Goal: Find specific page/section: Find specific page/section

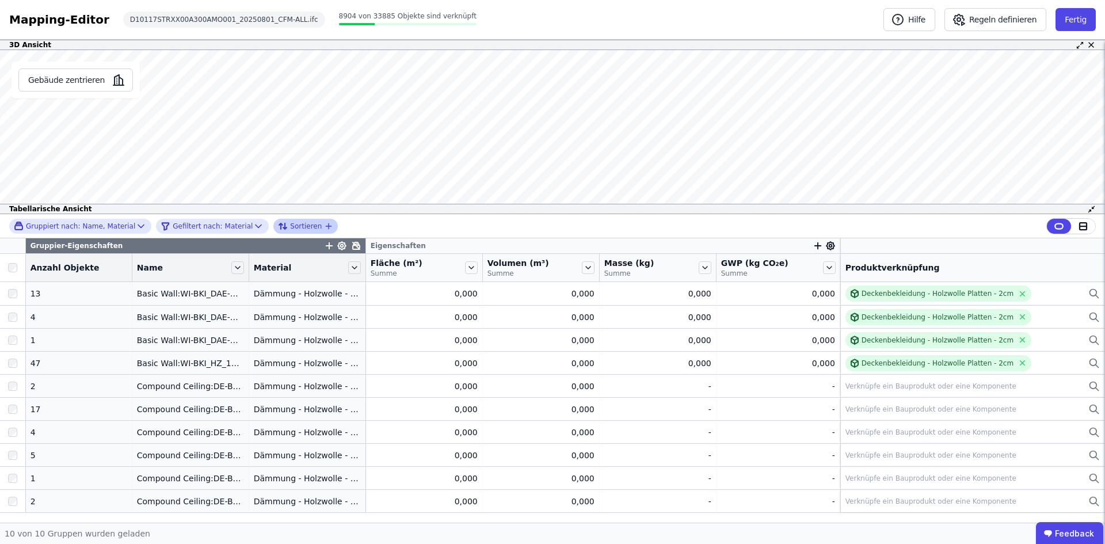
click at [324, 225] on icon "button" at bounding box center [328, 226] width 9 height 9
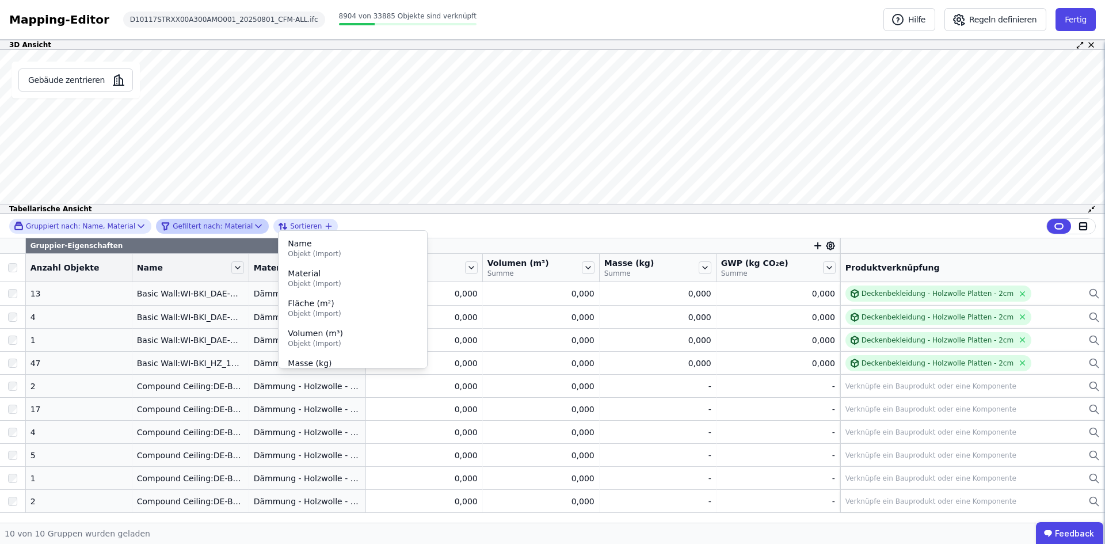
click at [253, 221] on icon at bounding box center [259, 226] width 12 height 12
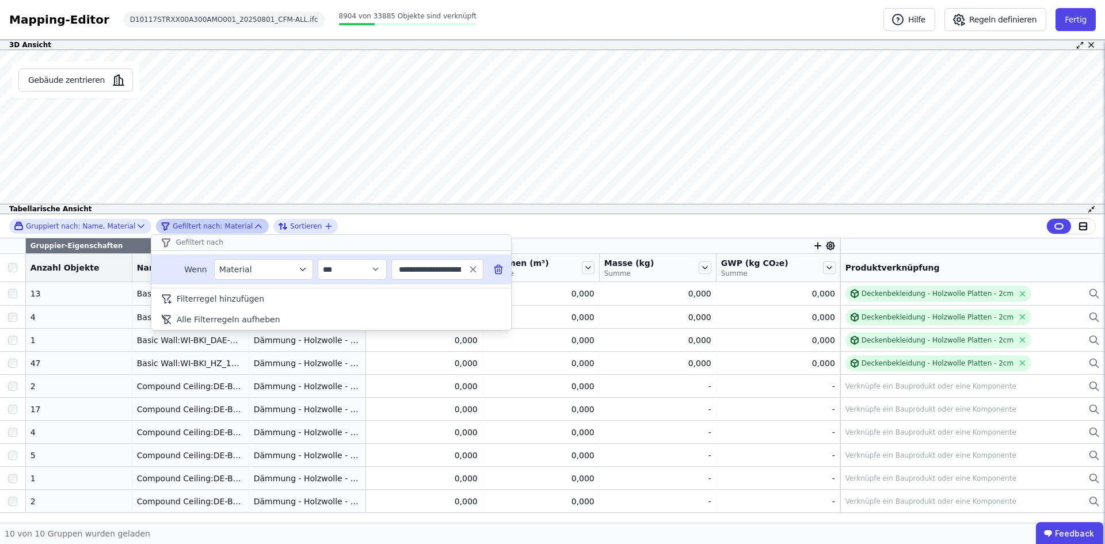
click at [306, 265] on icon "filter_by" at bounding box center [302, 269] width 10 height 10
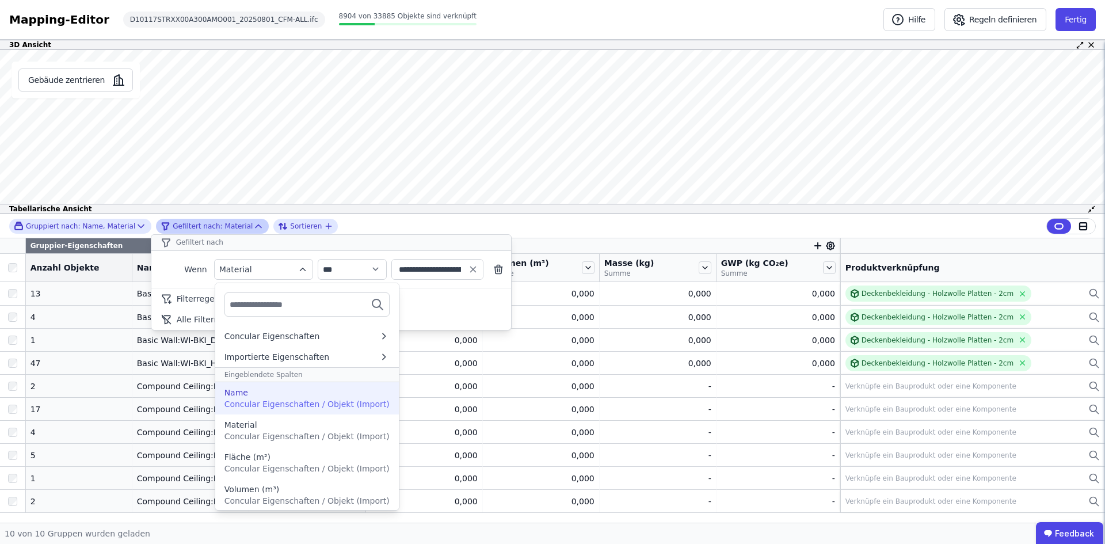
click at [278, 404] on span "Concular Eigenschaften / Objekt (Import)" at bounding box center [306, 403] width 165 height 9
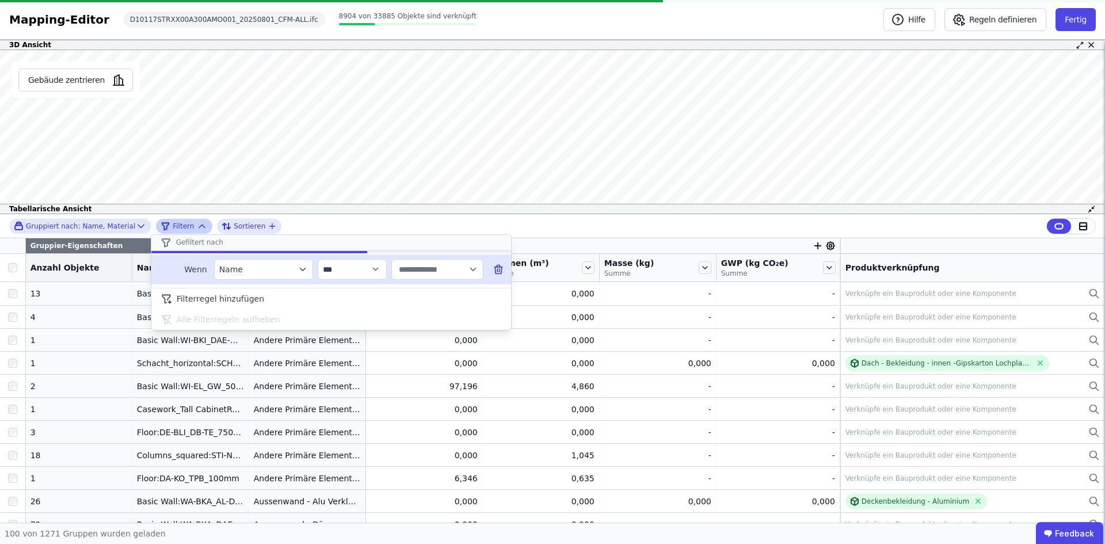
click at [437, 269] on input "text" at bounding box center [431, 269] width 71 height 21
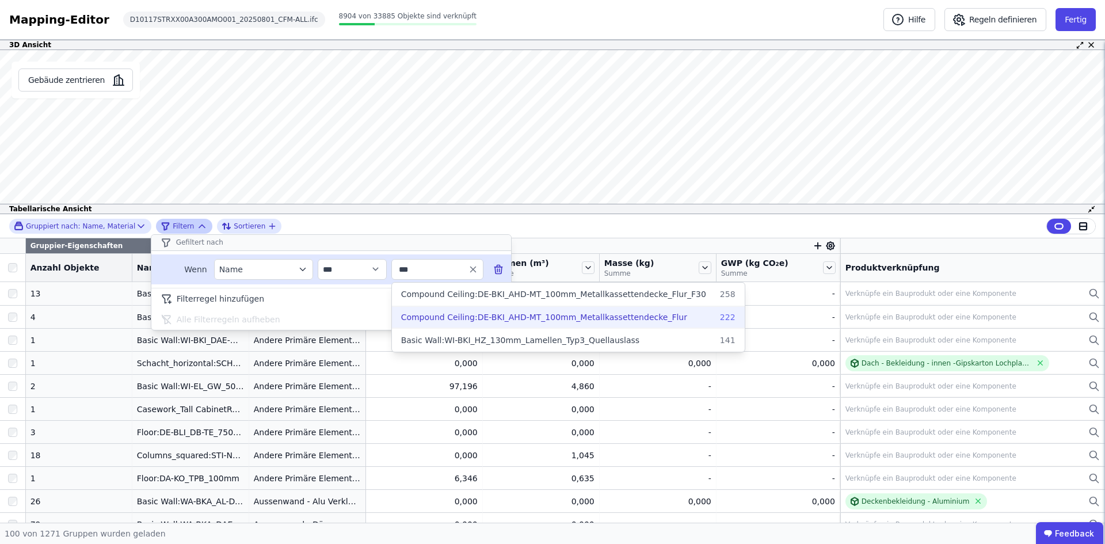
type input "***"
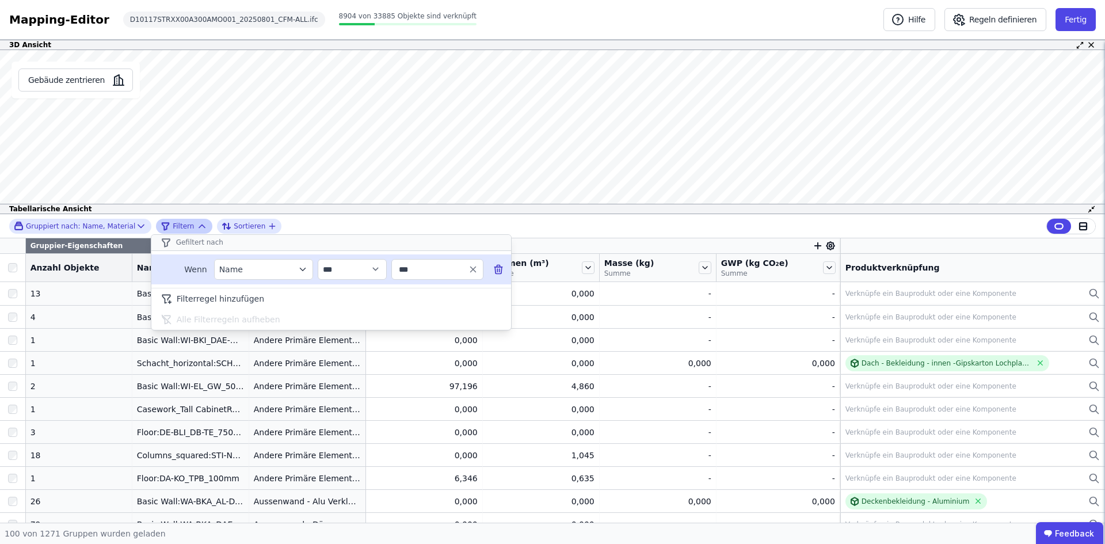
drag, startPoint x: 299, startPoint y: 268, endPoint x: 287, endPoint y: 276, distance: 14.4
click at [298, 268] on icon "filter_by" at bounding box center [302, 269] width 10 height 10
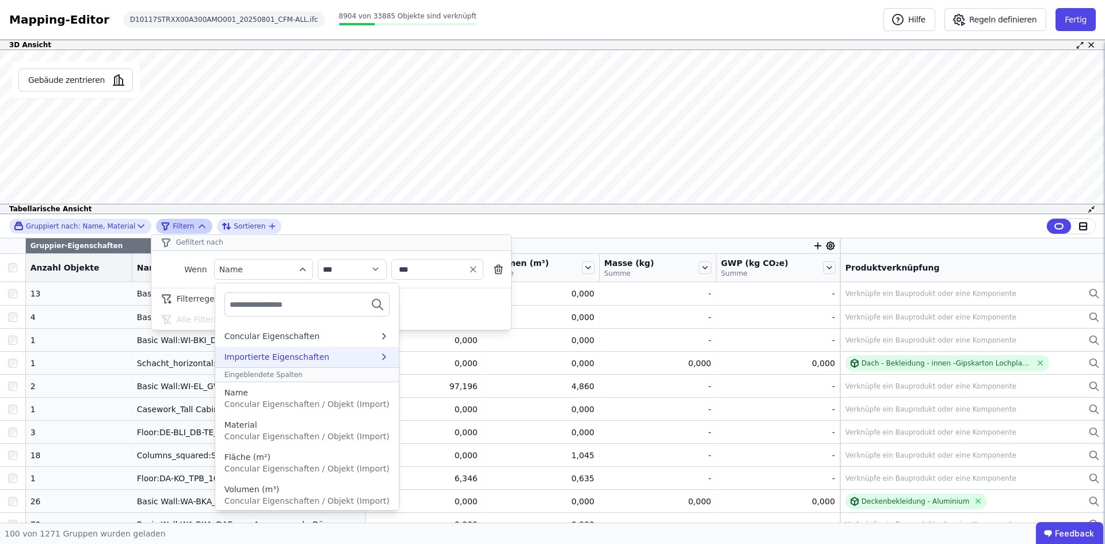
click at [318, 356] on div "Importierte Eigenschaften" at bounding box center [276, 357] width 105 height 12
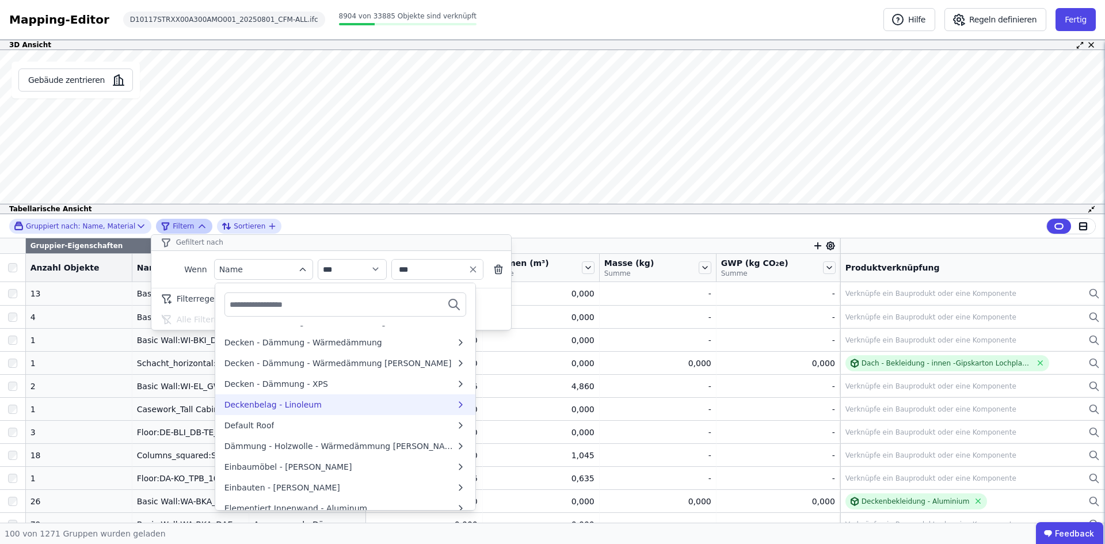
scroll to position [460, 0]
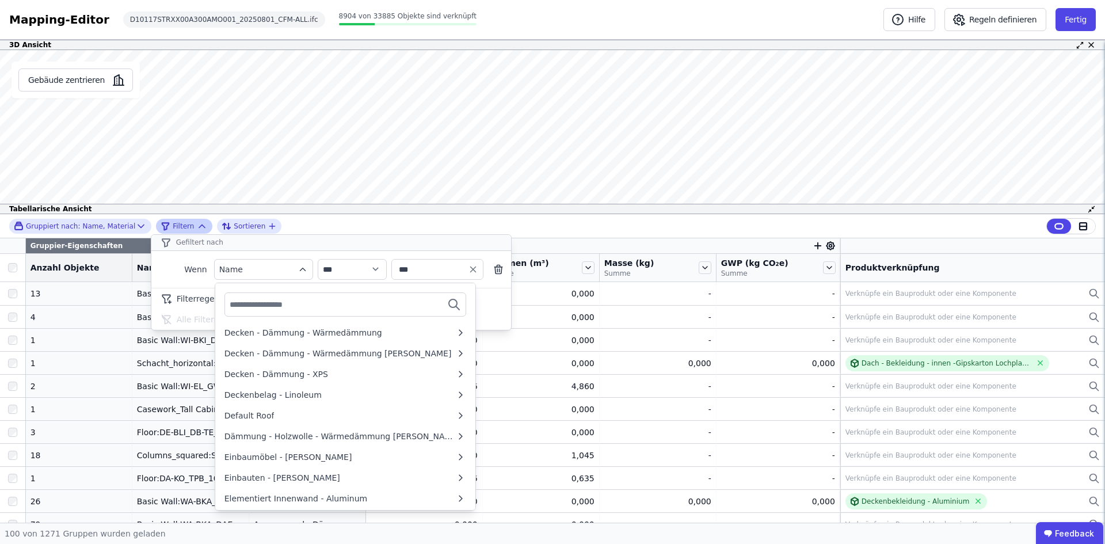
click at [331, 300] on div at bounding box center [345, 304] width 242 height 24
click at [305, 268] on icon "filter_by" at bounding box center [302, 269] width 10 height 10
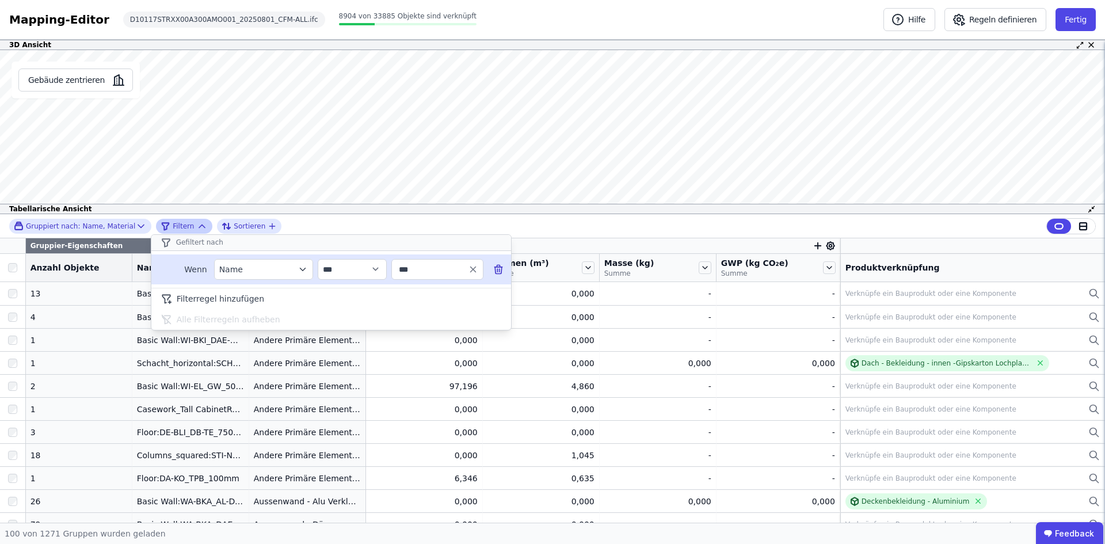
click at [305, 268] on icon "filter_by" at bounding box center [302, 269] width 5 height 3
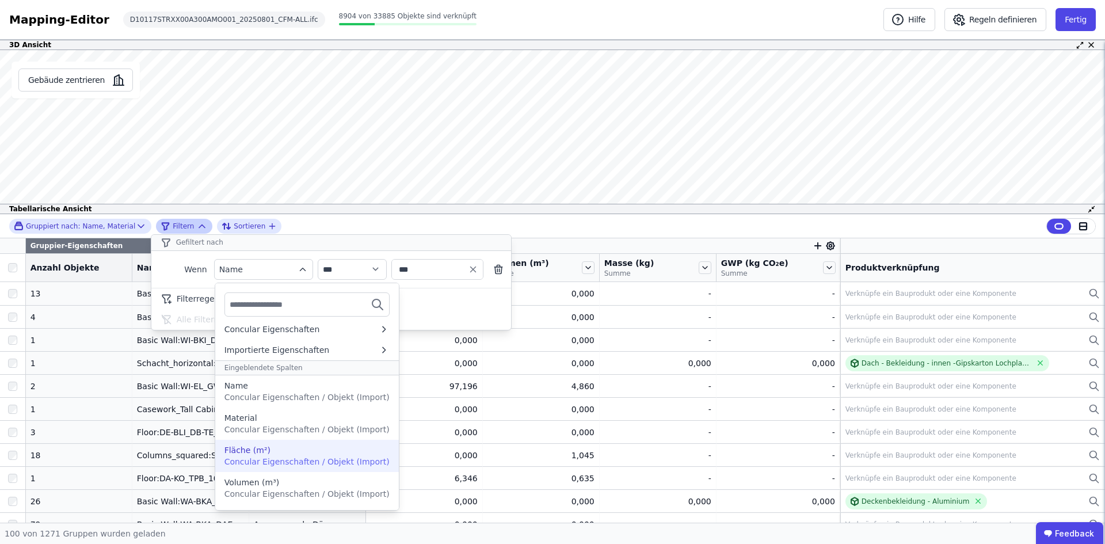
scroll to position [0, 0]
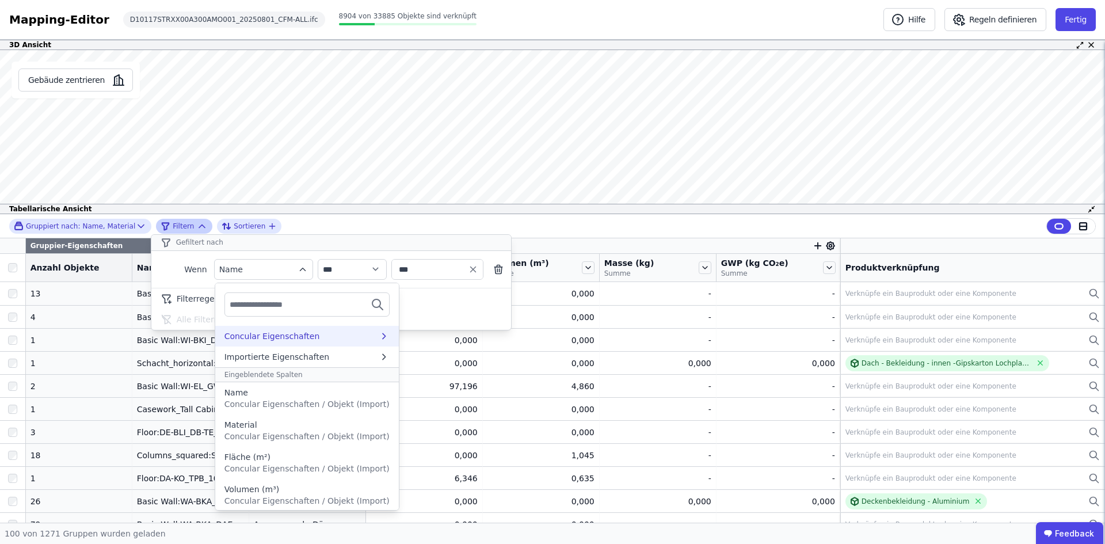
click at [255, 335] on div "Concular Eigenschaften" at bounding box center [272, 336] width 96 height 12
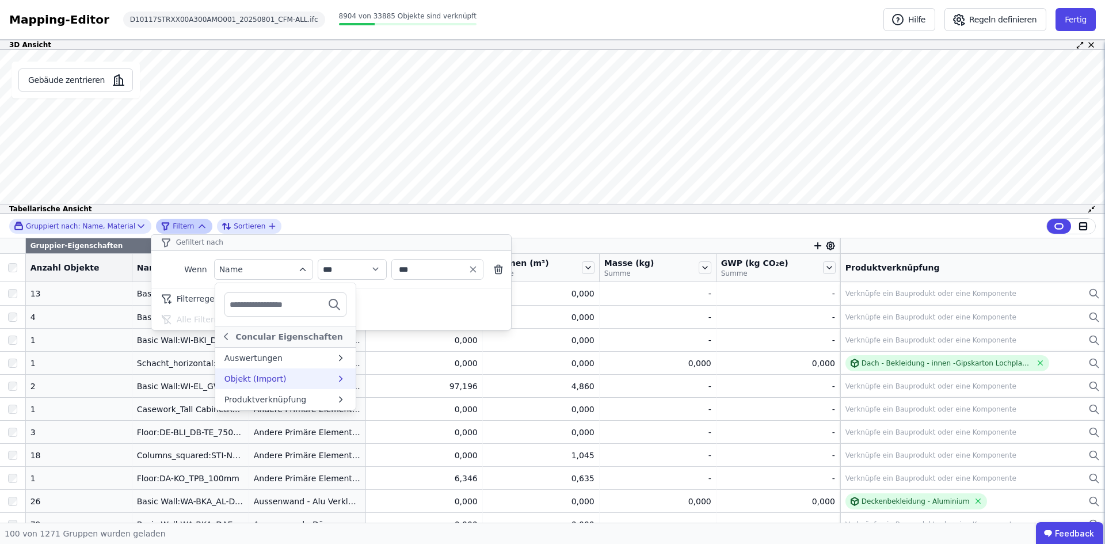
click at [253, 381] on div "Objekt (Import)" at bounding box center [255, 379] width 62 height 12
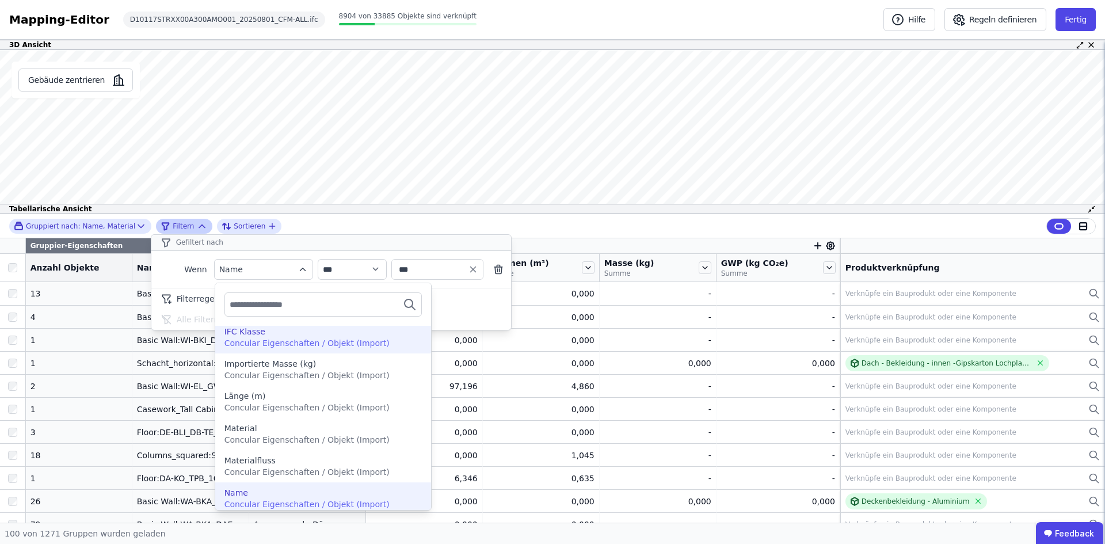
click at [262, 335] on div "IFC Klasse" at bounding box center [323, 332] width 198 height 12
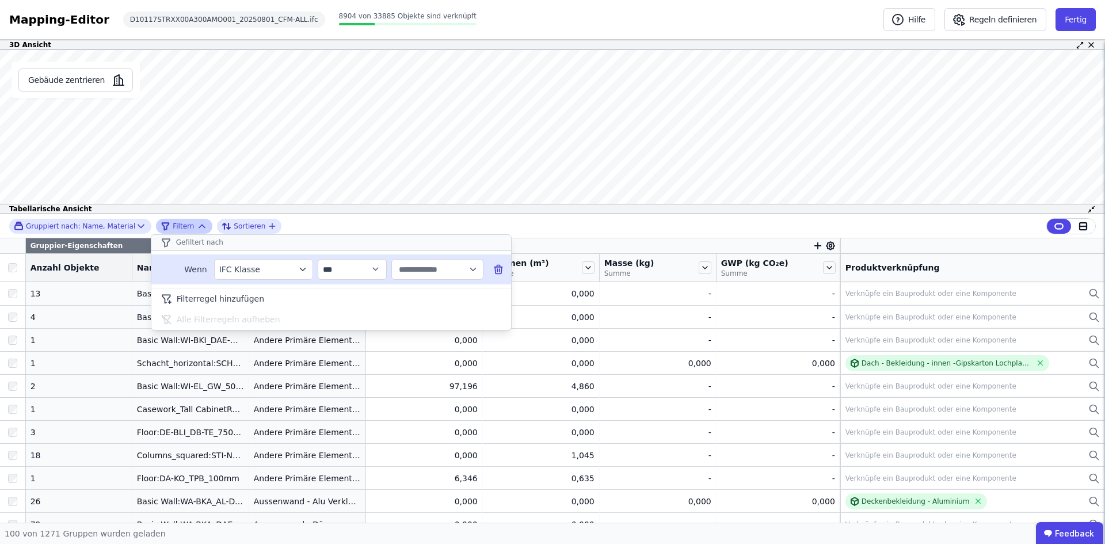
click at [433, 270] on input "text" at bounding box center [431, 269] width 71 height 21
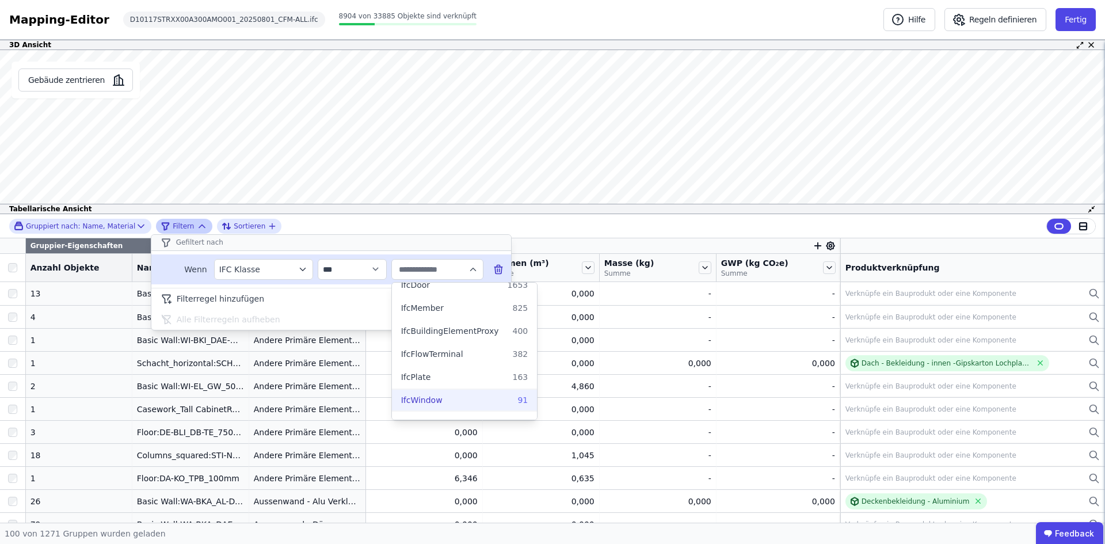
scroll to position [58, 0]
click at [415, 322] on label "IfcMember 825" at bounding box center [465, 328] width 146 height 21
type input "*********"
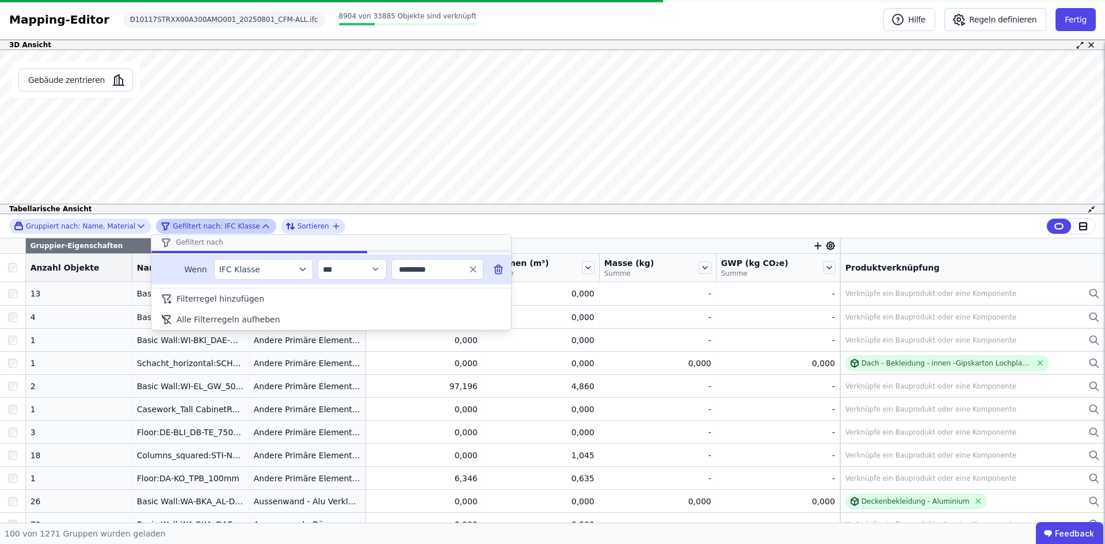
scroll to position [0, 0]
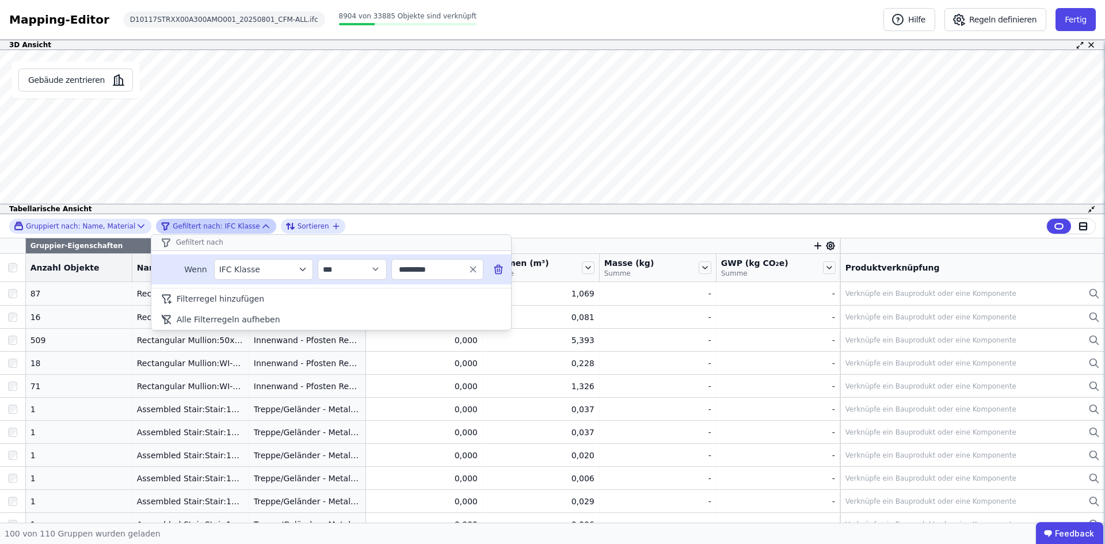
click at [530, 223] on div "**********" at bounding box center [552, 226] width 1105 height 24
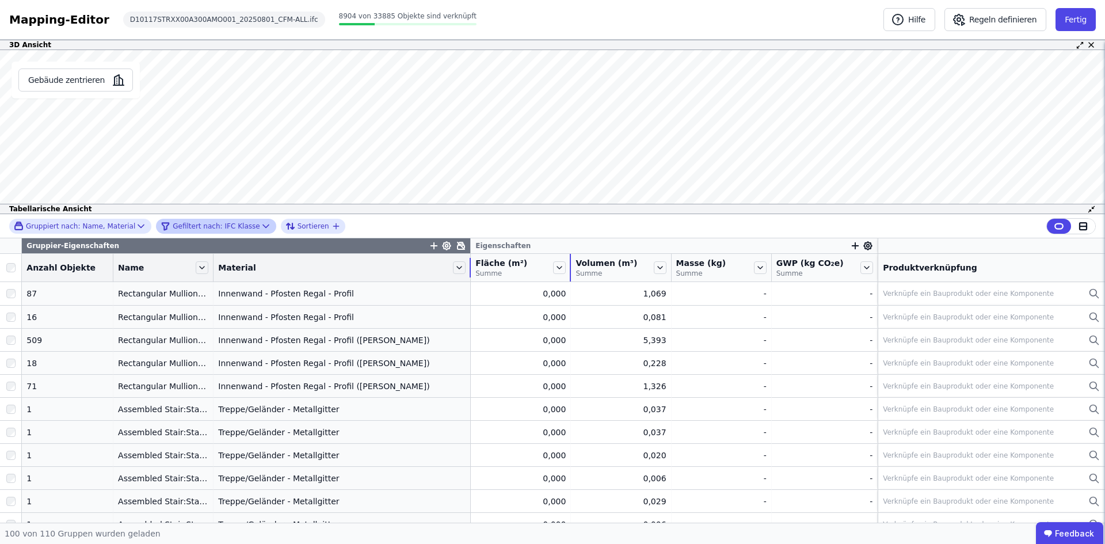
drag, startPoint x: 352, startPoint y: 272, endPoint x: 510, endPoint y: 278, distance: 158.4
click at [510, 278] on tr "Anzahl Objekte Name Material Fläche (m²) Summe Volumen (m³) Summe Masse (kg) Su…" at bounding box center [552, 268] width 1105 height 28
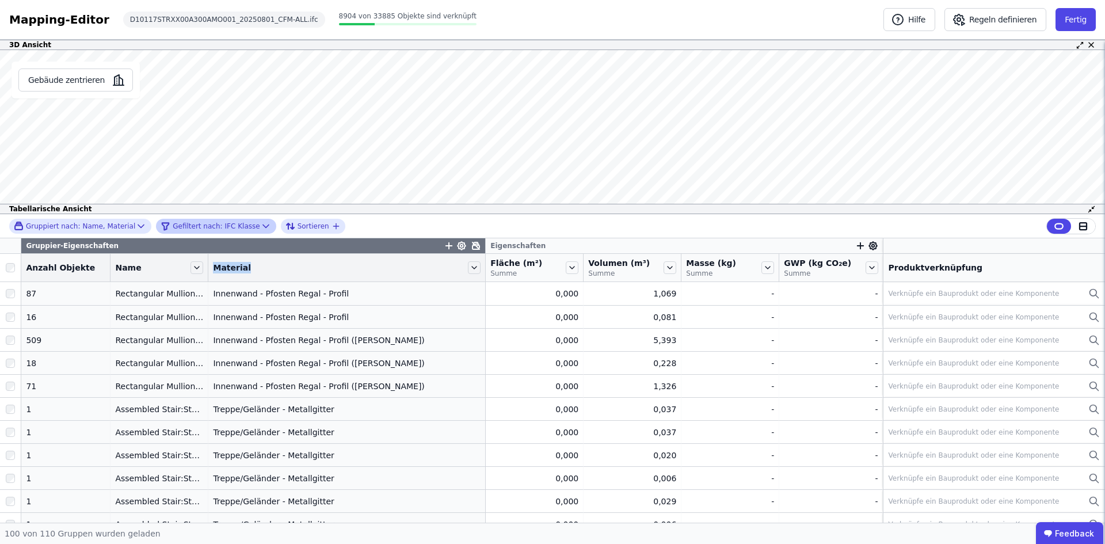
drag, startPoint x: 196, startPoint y: 270, endPoint x: 251, endPoint y: 272, distance: 55.3
click at [251, 272] on div "Material" at bounding box center [346, 268] width 277 height 20
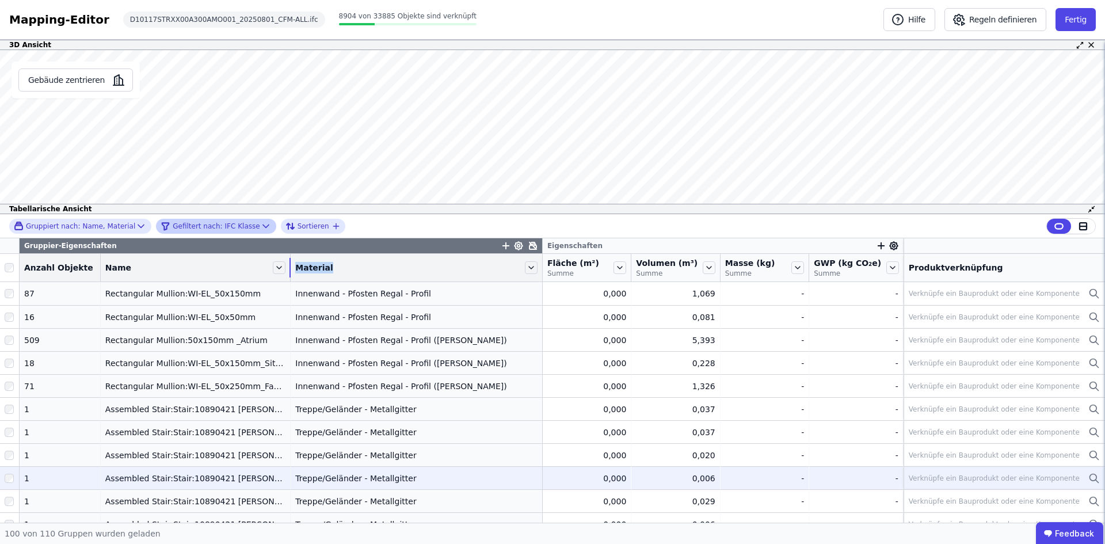
drag, startPoint x: 195, startPoint y: 269, endPoint x: 110, endPoint y: 471, distance: 219.2
click at [318, 280] on tr "Anzahl Objekte Name Material Fläche (m²) Summe Volumen (m³) Summe Masse (kg) Su…" at bounding box center [552, 268] width 1105 height 28
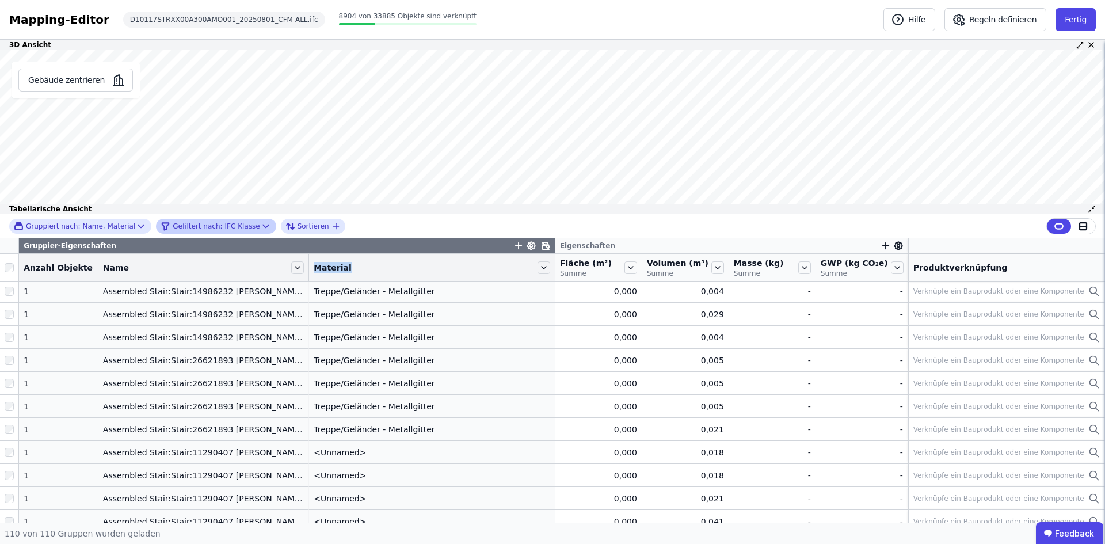
scroll to position [1659, 0]
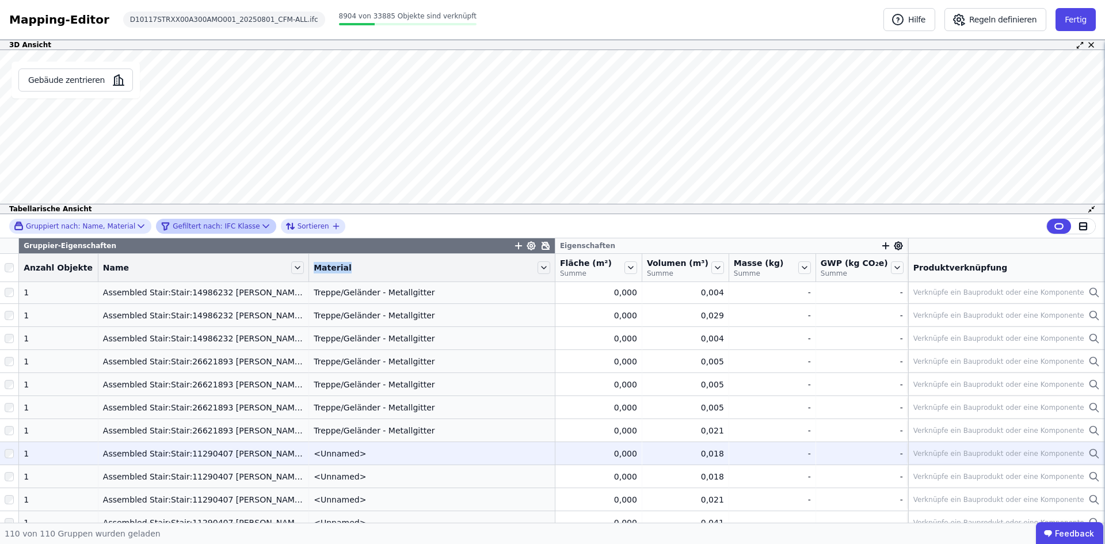
click at [121, 449] on div "Assembled Stair:Stair:11290407 [PERSON_NAME] 1" at bounding box center [203, 454] width 201 height 12
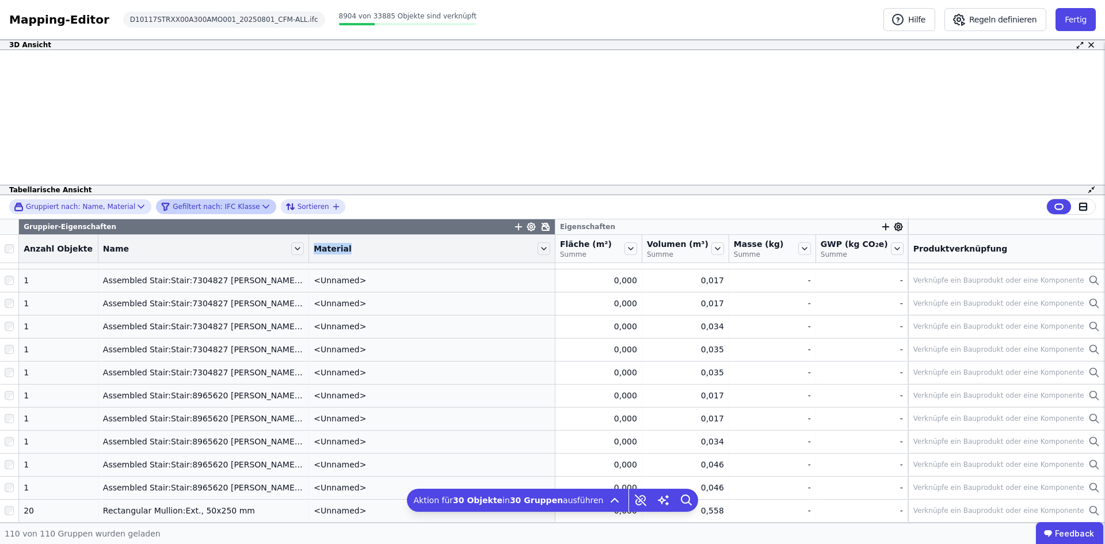
scroll to position [2273, 0]
